Goal: Information Seeking & Learning: Learn about a topic

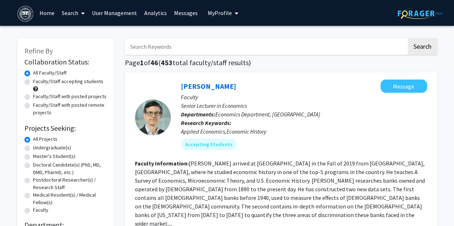
click at [159, 13] on link "Analytics" at bounding box center [156, 12] width 30 height 25
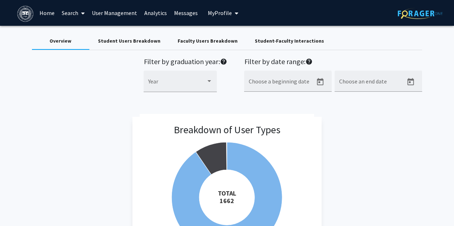
click at [127, 14] on link "User Management" at bounding box center [114, 12] width 52 height 25
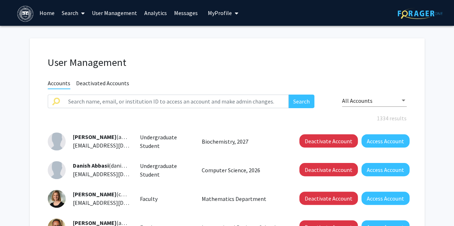
click at [147, 13] on link "Analytics" at bounding box center [156, 12] width 30 height 25
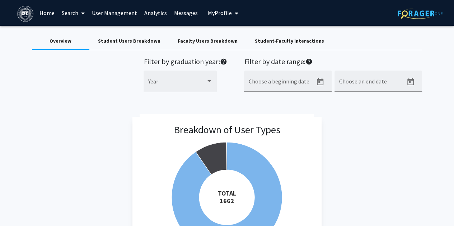
click at [235, 13] on icon "My profile dropdown to access profile and logout" at bounding box center [237, 13] width 4 height 6
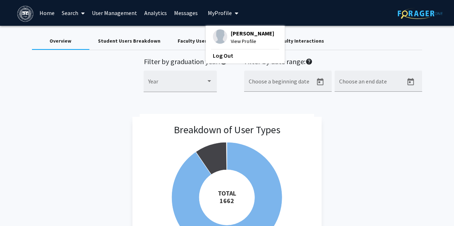
click at [48, 16] on link "Home" at bounding box center [47, 12] width 22 height 25
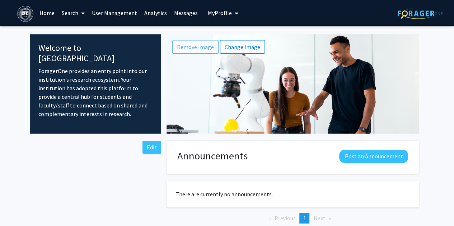
click at [160, 15] on link "Analytics" at bounding box center [156, 12] width 30 height 25
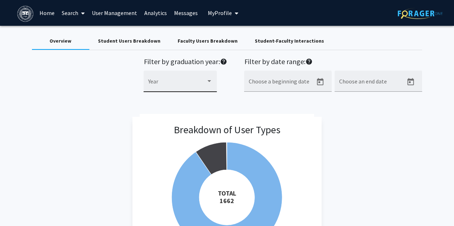
click at [209, 82] on div at bounding box center [209, 82] width 6 height 6
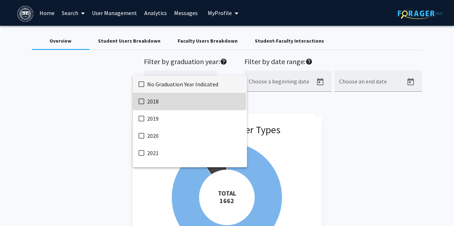
click at [143, 101] on mat-pseudo-checkbox at bounding box center [141, 102] width 6 height 6
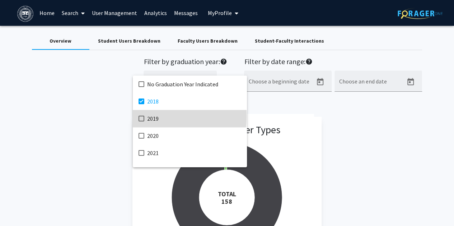
click at [142, 117] on mat-pseudo-checkbox at bounding box center [141, 119] width 6 height 6
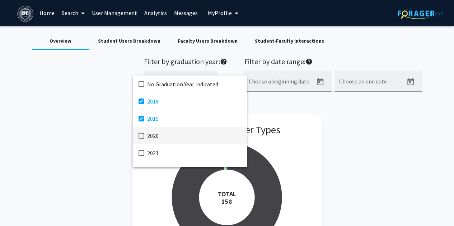
click at [143, 135] on mat-pseudo-checkbox at bounding box center [141, 136] width 6 height 6
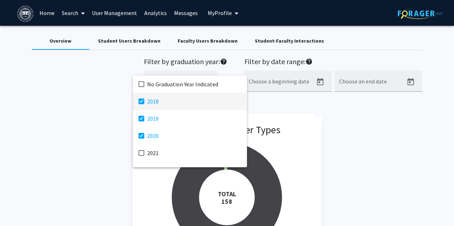
click at [142, 103] on mat-pseudo-checkbox at bounding box center [141, 102] width 6 height 6
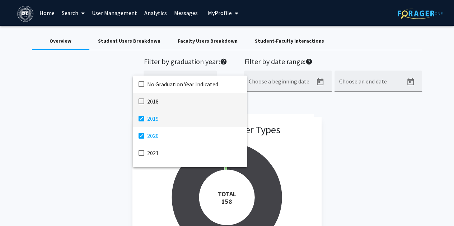
click at [143, 118] on mat-pseudo-checkbox at bounding box center [141, 119] width 6 height 6
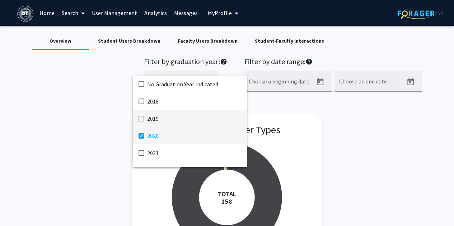
click at [142, 133] on mat-pseudo-checkbox at bounding box center [141, 136] width 6 height 6
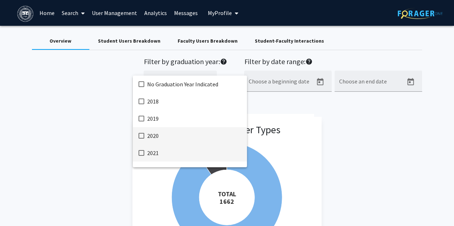
click at [142, 154] on mat-pseudo-checkbox at bounding box center [141, 153] width 6 height 6
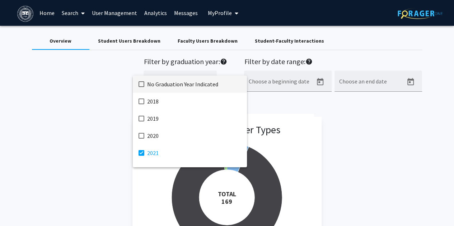
drag, startPoint x: 225, startPoint y: 82, endPoint x: 190, endPoint y: 72, distance: 36.6
click at [184, 68] on div "No Graduation Year Indicated 2018 2019 2020 2021 2022 2023 2024 2025 2026 2027 …" at bounding box center [227, 113] width 454 height 226
click at [293, 100] on div at bounding box center [227, 113] width 454 height 226
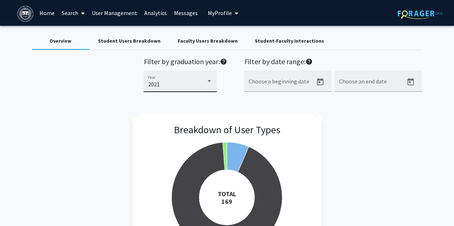
click at [209, 83] on div at bounding box center [209, 82] width 6 height 6
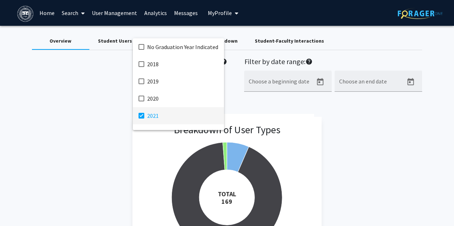
scroll to position [32, 0]
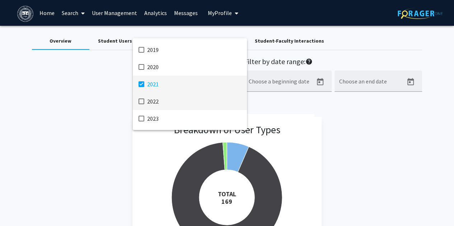
click at [142, 100] on mat-pseudo-checkbox at bounding box center [141, 102] width 6 height 6
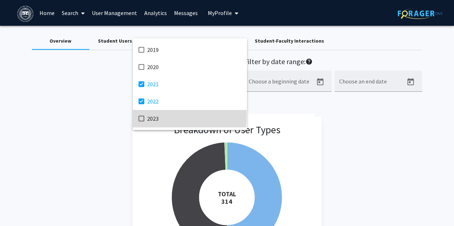
click at [141, 116] on mat-pseudo-checkbox at bounding box center [141, 119] width 6 height 6
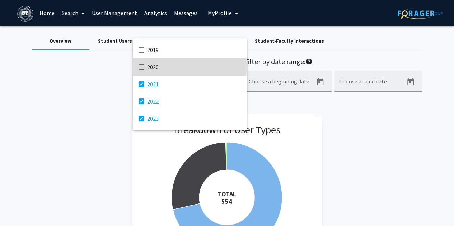
drag, startPoint x: 142, startPoint y: 65, endPoint x: 156, endPoint y: 71, distance: 15.5
click at [142, 65] on mat-pseudo-checkbox at bounding box center [141, 67] width 6 height 6
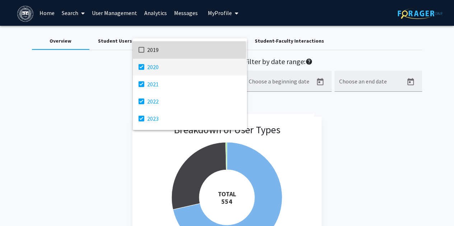
drag, startPoint x: 140, startPoint y: 49, endPoint x: 141, endPoint y: 58, distance: 9.0
click at [140, 50] on mat-pseudo-checkbox at bounding box center [141, 50] width 6 height 6
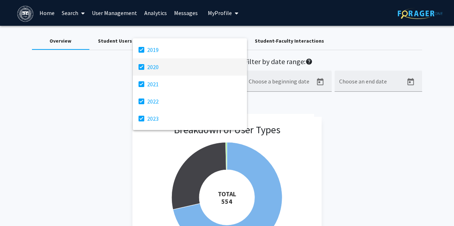
click at [141, 66] on mat-pseudo-checkbox at bounding box center [141, 67] width 6 height 6
click at [142, 84] on mat-pseudo-checkbox at bounding box center [141, 84] width 6 height 6
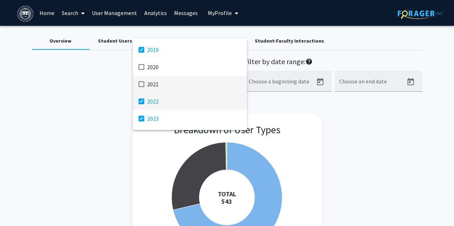
drag, startPoint x: 142, startPoint y: 99, endPoint x: 143, endPoint y: 103, distance: 3.7
click at [142, 101] on mat-pseudo-checkbox at bounding box center [141, 102] width 6 height 6
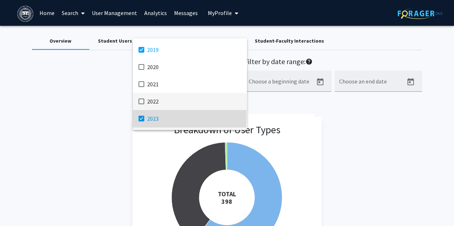
drag, startPoint x: 142, startPoint y: 117, endPoint x: 186, endPoint y: 128, distance: 45.1
click at [142, 117] on mat-pseudo-checkbox at bounding box center [141, 119] width 6 height 6
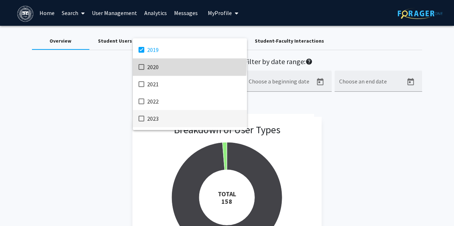
click at [141, 65] on mat-pseudo-checkbox at bounding box center [141, 67] width 6 height 6
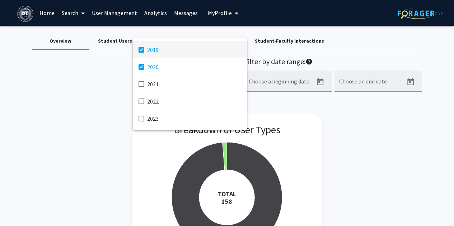
click at [141, 49] on mat-pseudo-checkbox at bounding box center [141, 50] width 6 height 6
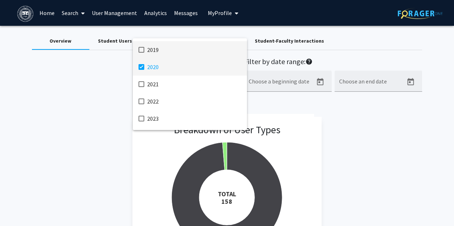
click at [142, 67] on mat-pseudo-checkbox at bounding box center [141, 67] width 6 height 6
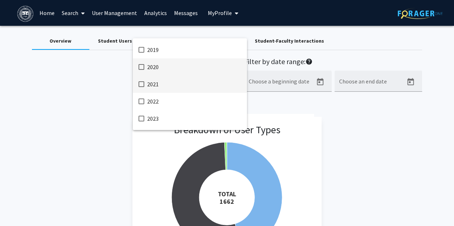
click at [143, 85] on mat-pseudo-checkbox at bounding box center [141, 84] width 6 height 6
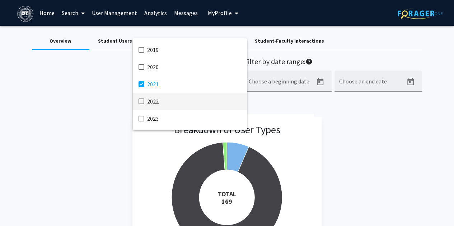
click at [141, 101] on mat-pseudo-checkbox at bounding box center [141, 102] width 6 height 6
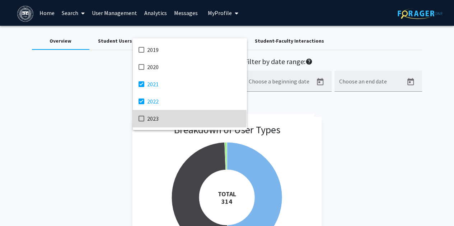
click at [142, 117] on mat-pseudo-checkbox at bounding box center [141, 119] width 6 height 6
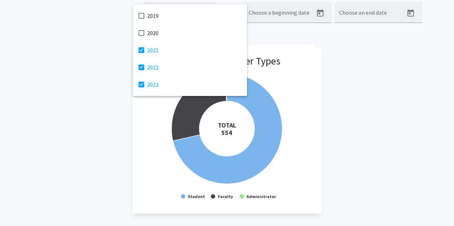
scroll to position [72, 0]
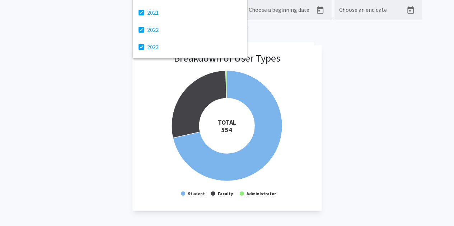
click at [238, 162] on div at bounding box center [227, 113] width 454 height 226
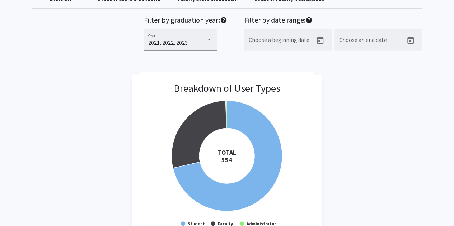
scroll to position [0, 0]
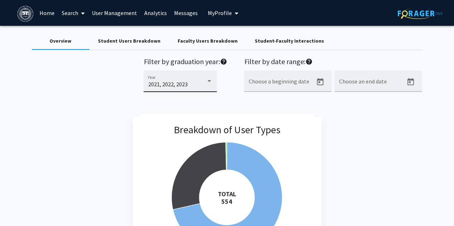
click at [211, 83] on div at bounding box center [209, 82] width 6 height 6
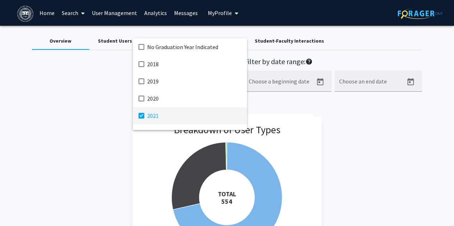
scroll to position [32, 0]
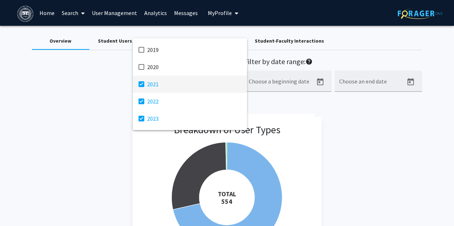
drag, startPoint x: 141, startPoint y: 82, endPoint x: 141, endPoint y: 89, distance: 6.9
click at [141, 83] on mat-pseudo-checkbox at bounding box center [141, 84] width 6 height 6
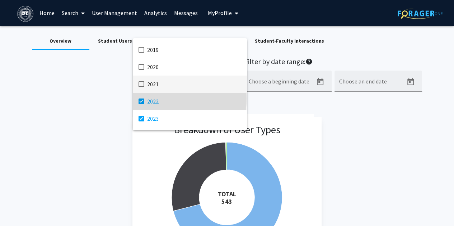
drag, startPoint x: 141, startPoint y: 99, endPoint x: 141, endPoint y: 106, distance: 7.2
click at [141, 100] on mat-pseudo-checkbox at bounding box center [141, 102] width 6 height 6
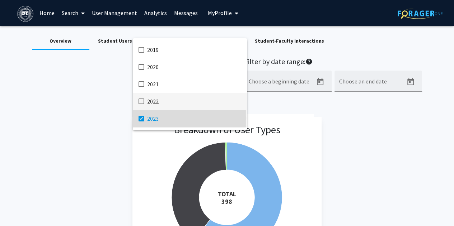
drag, startPoint x: 141, startPoint y: 118, endPoint x: 178, endPoint y: 122, distance: 37.5
click at [141, 117] on mat-pseudo-checkbox at bounding box center [141, 119] width 6 height 6
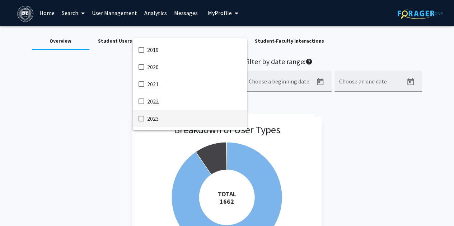
click at [405, 128] on div at bounding box center [227, 113] width 454 height 226
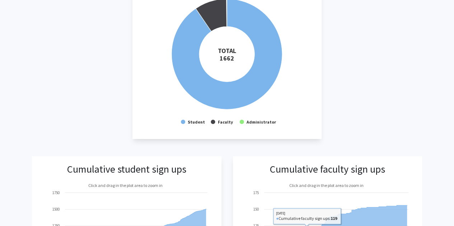
scroll to position [0, 0]
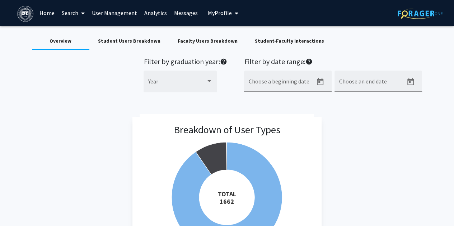
click at [223, 63] on mat-icon "help" at bounding box center [222, 61] width 7 height 9
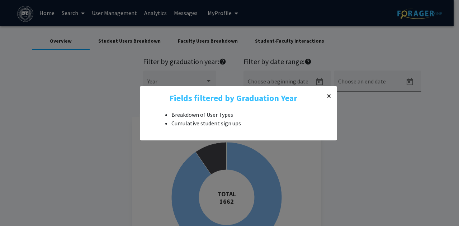
click at [327, 95] on span "×" at bounding box center [329, 95] width 5 height 11
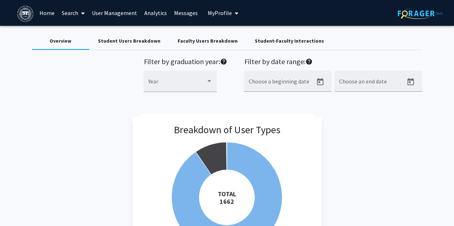
click at [49, 12] on link "Home" at bounding box center [47, 12] width 22 height 25
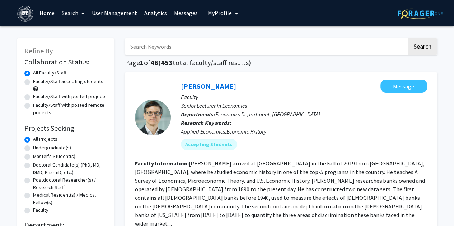
click at [235, 14] on icon "My profile dropdown to access profile and logout" at bounding box center [237, 13] width 4 height 6
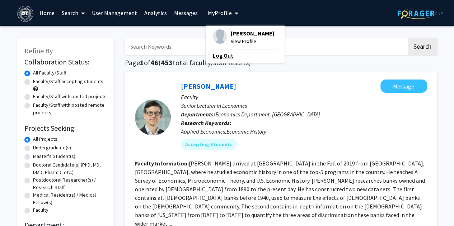
click at [228, 56] on link "Log Out" at bounding box center [245, 55] width 65 height 9
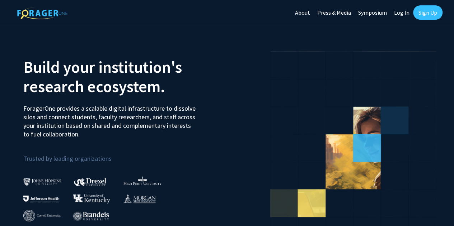
click at [402, 12] on link "Log In" at bounding box center [401, 12] width 23 height 25
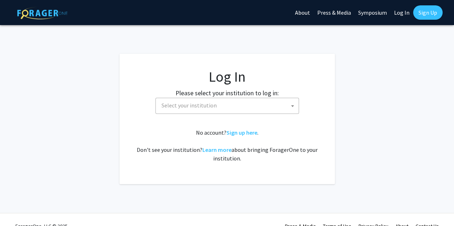
click at [293, 107] on b at bounding box center [292, 106] width 3 height 2
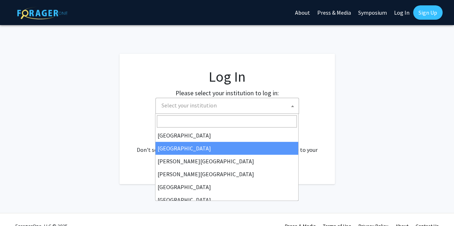
select select "10"
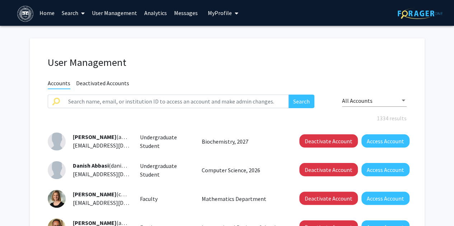
click at [155, 15] on link "Analytics" at bounding box center [156, 12] width 30 height 25
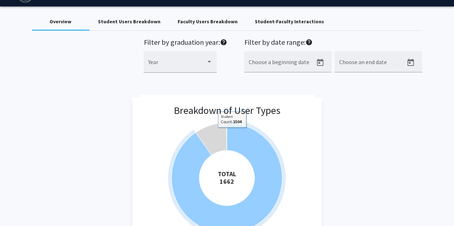
scroll to position [36, 0]
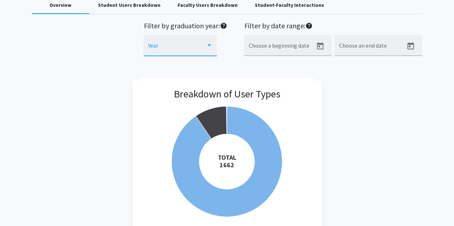
click at [210, 47] on div at bounding box center [209, 46] width 6 height 6
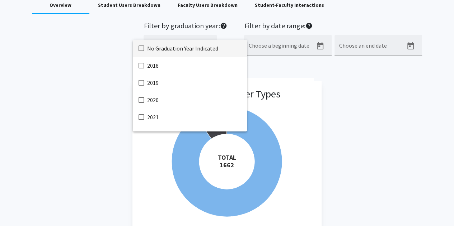
click at [398, 120] on div at bounding box center [227, 113] width 454 height 226
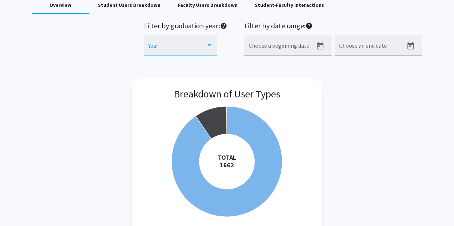
click at [209, 46] on div at bounding box center [209, 45] width 4 height 2
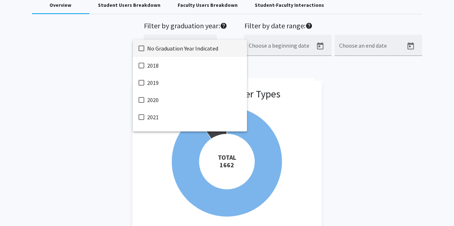
click at [143, 48] on mat-pseudo-checkbox at bounding box center [141, 49] width 6 height 6
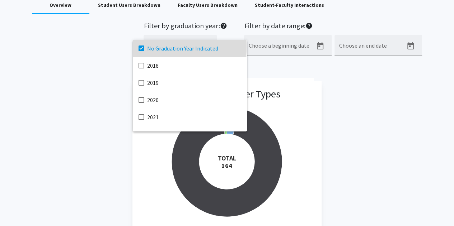
click at [142, 47] on mat-pseudo-checkbox at bounding box center [141, 49] width 6 height 6
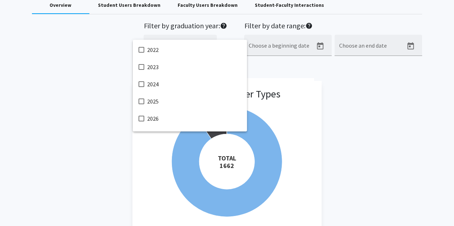
scroll to position [72, 0]
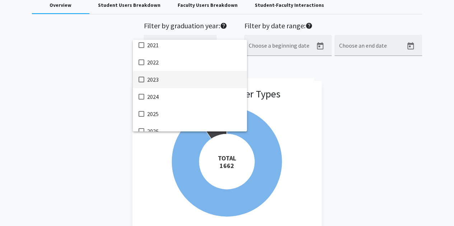
click at [141, 79] on mat-pseudo-checkbox at bounding box center [141, 80] width 6 height 6
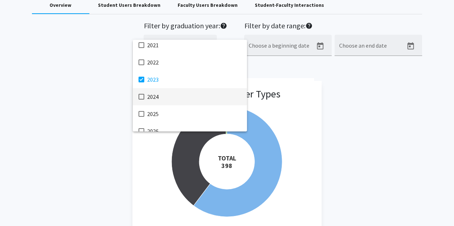
click at [143, 96] on mat-pseudo-checkbox at bounding box center [141, 97] width 6 height 6
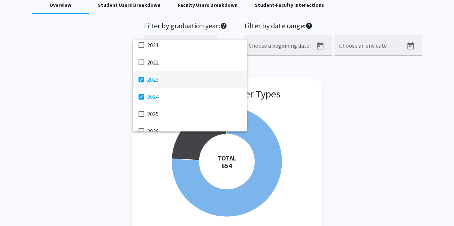
click at [139, 80] on mat-pseudo-checkbox at bounding box center [141, 80] width 6 height 6
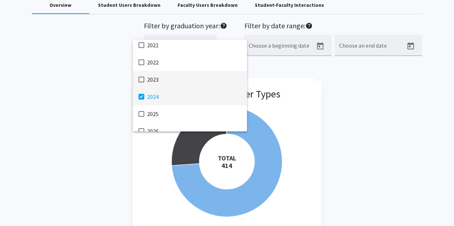
click at [138, 89] on mat-option "2024" at bounding box center [190, 96] width 114 height 17
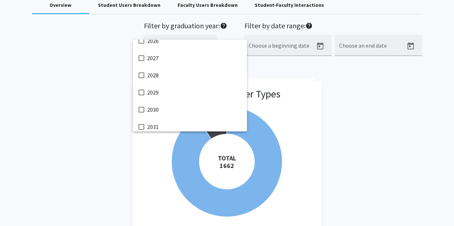
scroll to position [166, 0]
click at [385, 105] on div at bounding box center [227, 113] width 454 height 226
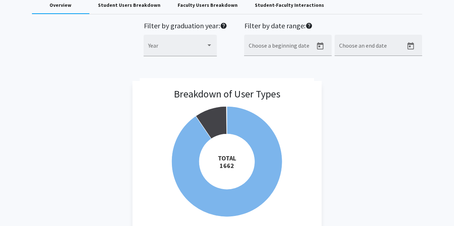
click at [116, 37] on div "Filter by graduation year: help Year Filter by date range: help Choose a beginn…" at bounding box center [227, 43] width 401 height 43
click at [375, 100] on div "Breakdown of User Types Created with Highcharts 9.3.3 TOTAL ​ 1662 Student Facu…" at bounding box center [227, 164] width 390 height 166
click at [58, 10] on div "Overview" at bounding box center [60, 5] width 57 height 17
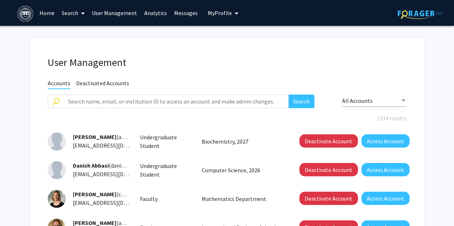
click at [49, 13] on link "Home" at bounding box center [47, 12] width 22 height 25
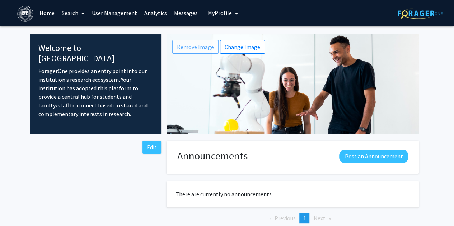
click at [84, 15] on icon at bounding box center [83, 13] width 4 height 6
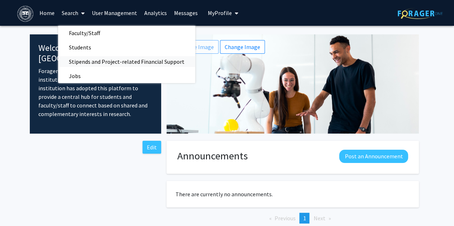
click at [95, 62] on span "Stipends and Project-related Financial Support" at bounding box center [126, 62] width 137 height 14
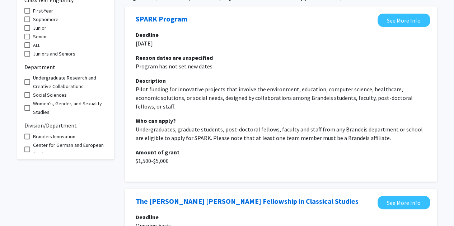
scroll to position [72, 0]
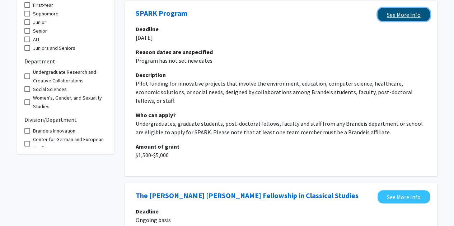
click at [416, 12] on link "See More Info" at bounding box center [403, 14] width 52 height 13
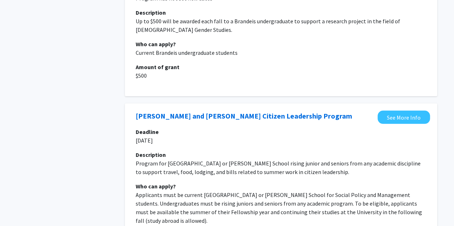
scroll to position [1076, 0]
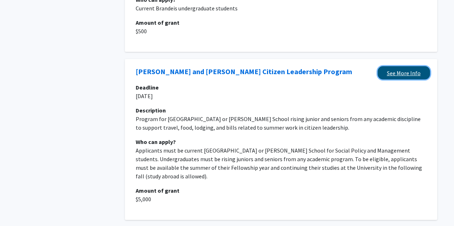
click at [416, 67] on link "See More Info" at bounding box center [403, 72] width 52 height 13
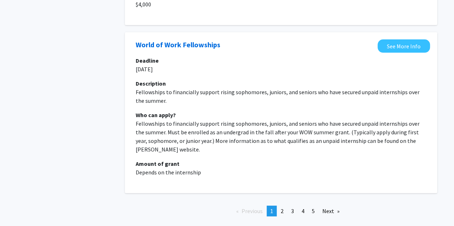
scroll to position [1461, 0]
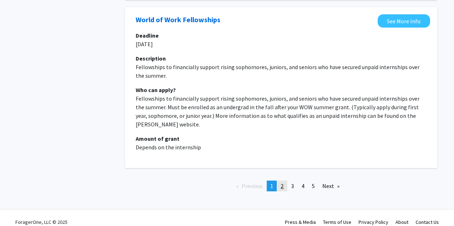
click at [285, 181] on link "page 2" at bounding box center [282, 186] width 10 height 11
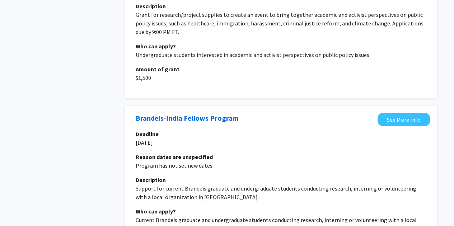
scroll to position [1464, 0]
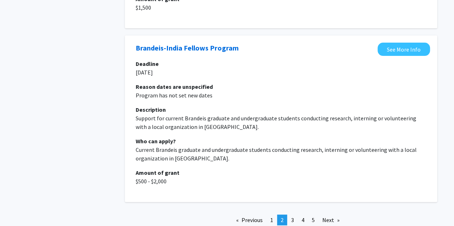
click at [313, 217] on span "5" at bounding box center [313, 220] width 3 height 7
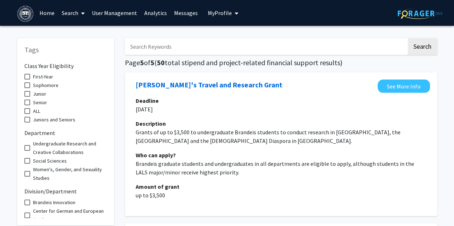
click at [270, 9] on div "Skip navigation Home Search User Management Analytics Messages My Profile Saul …" at bounding box center [227, 13] width 430 height 26
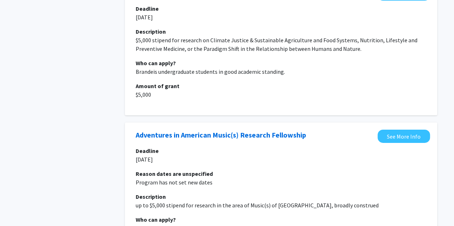
scroll to position [1148, 0]
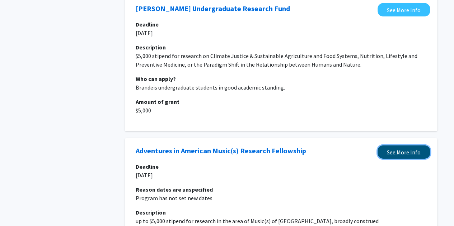
click at [401, 146] on link "See More Info" at bounding box center [403, 152] width 52 height 13
